Goal: Transaction & Acquisition: Purchase product/service

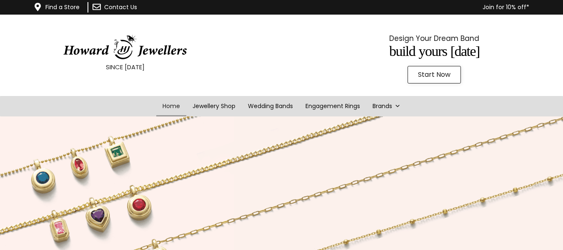
click at [436, 73] on span "Start Now" at bounding box center [434, 74] width 33 height 7
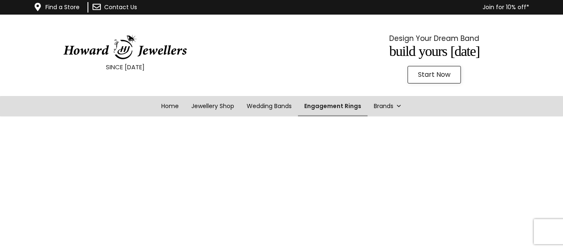
click at [339, 108] on link "Engagement Rings" at bounding box center [333, 106] width 70 height 20
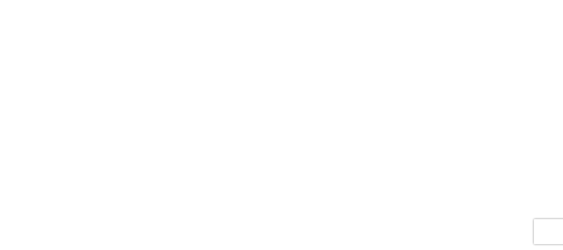
scroll to position [252, 0]
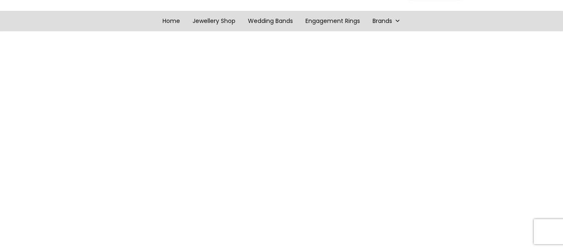
scroll to position [125, 0]
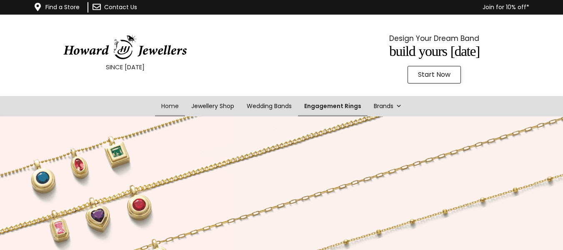
click at [347, 105] on link "Engagement Rings" at bounding box center [333, 106] width 70 height 20
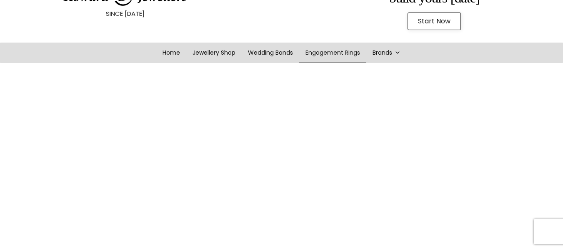
scroll to position [45, 0]
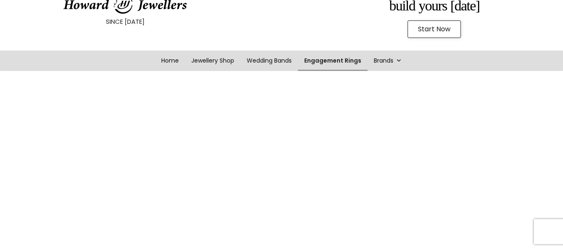
click at [332, 61] on link "Engagement Rings" at bounding box center [333, 60] width 70 height 20
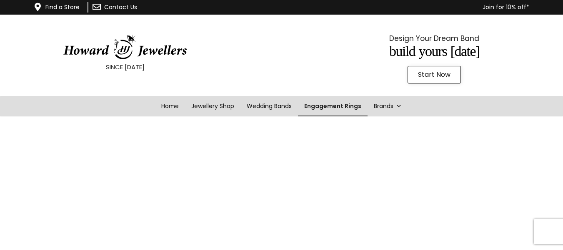
click at [335, 105] on link "Engagement Rings" at bounding box center [333, 106] width 70 height 20
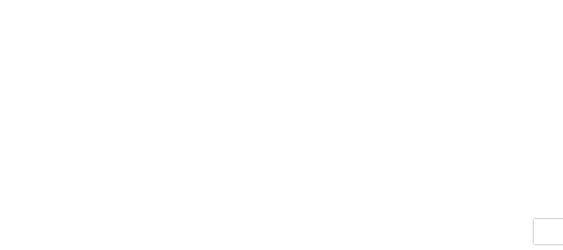
scroll to position [162, 0]
